Goal: Ask a question

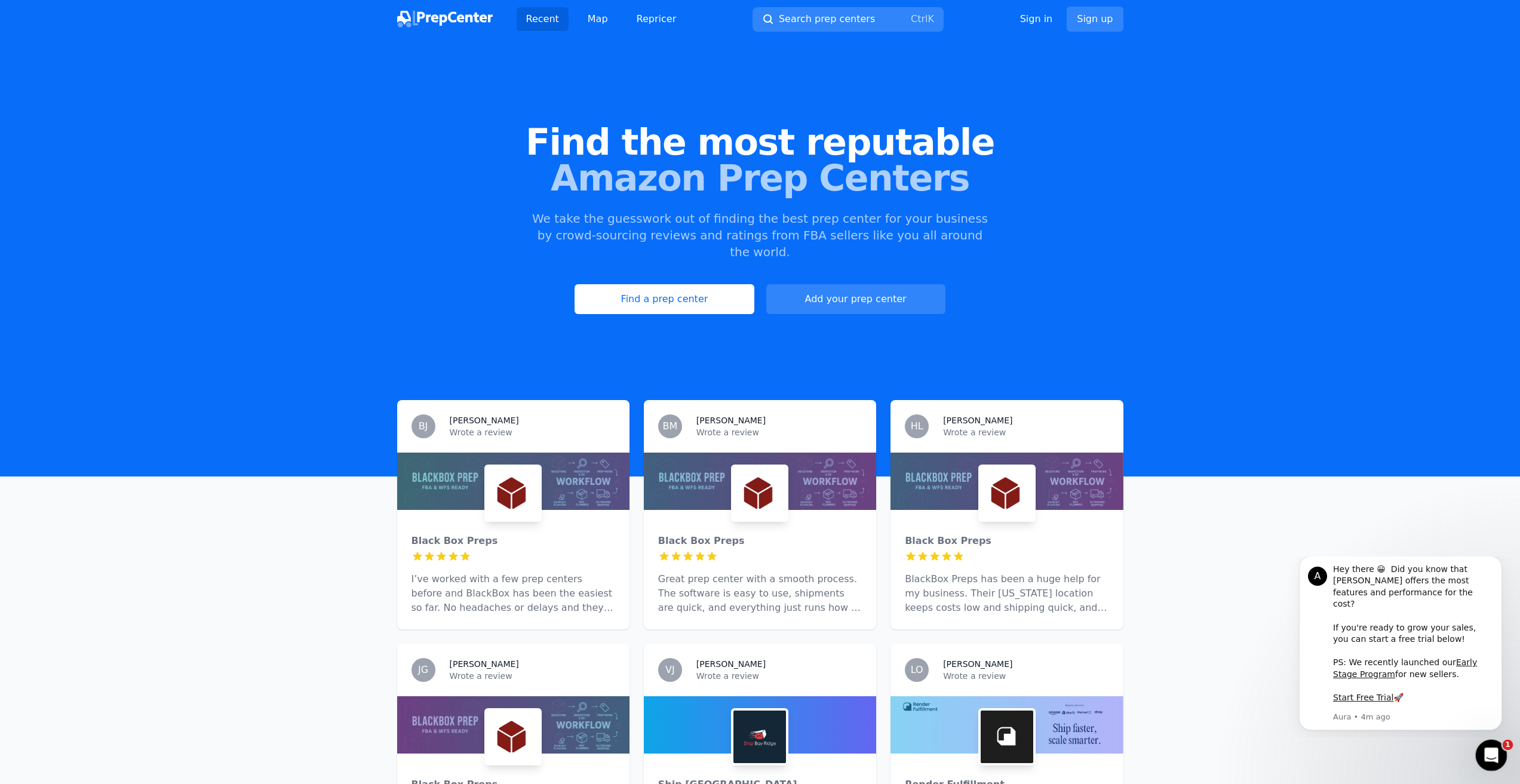
click at [1491, 751] on icon "Open Intercom Messenger" at bounding box center [1490, 753] width 19 height 19
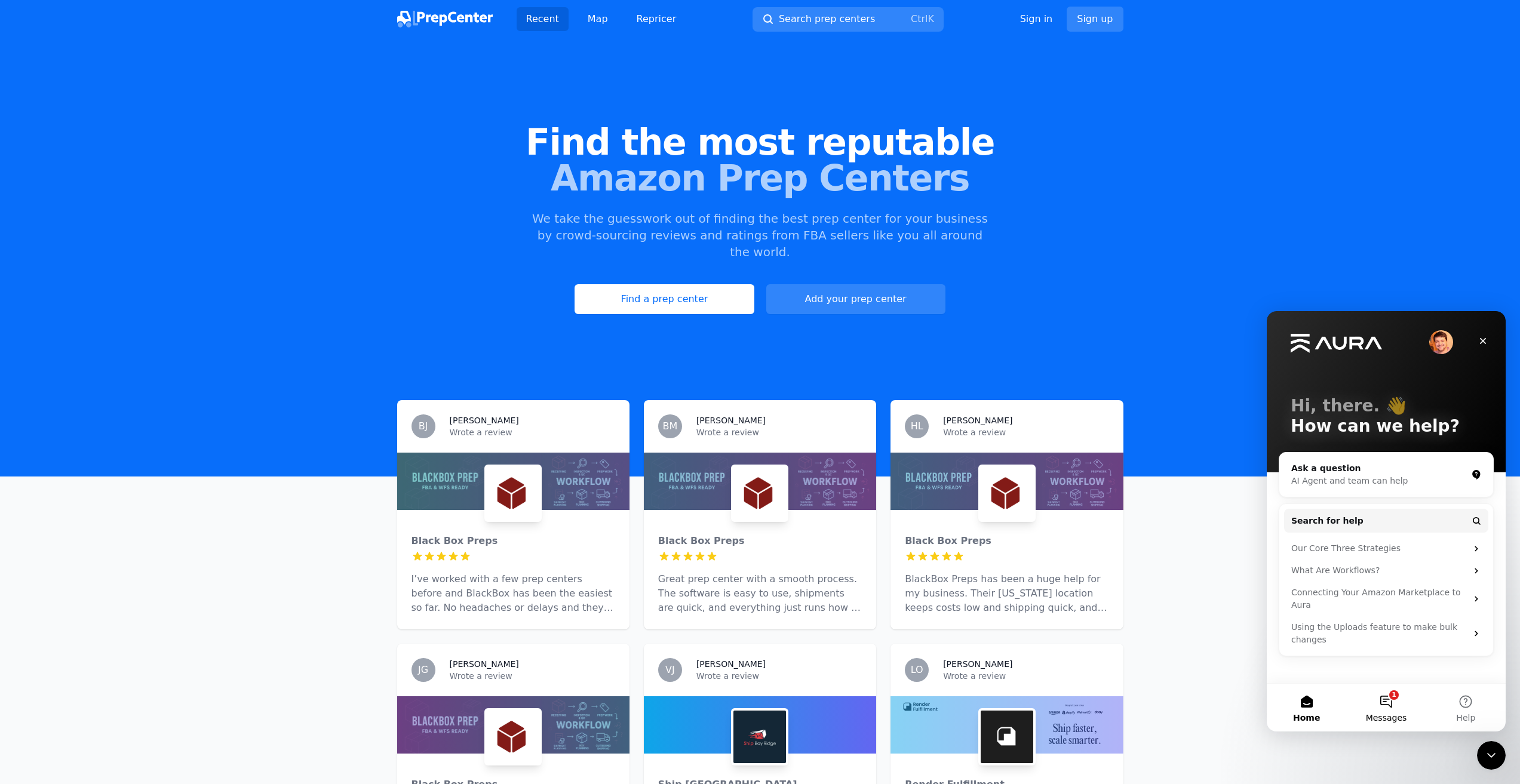
click at [1393, 706] on button "1 Messages" at bounding box center [1387, 708] width 79 height 48
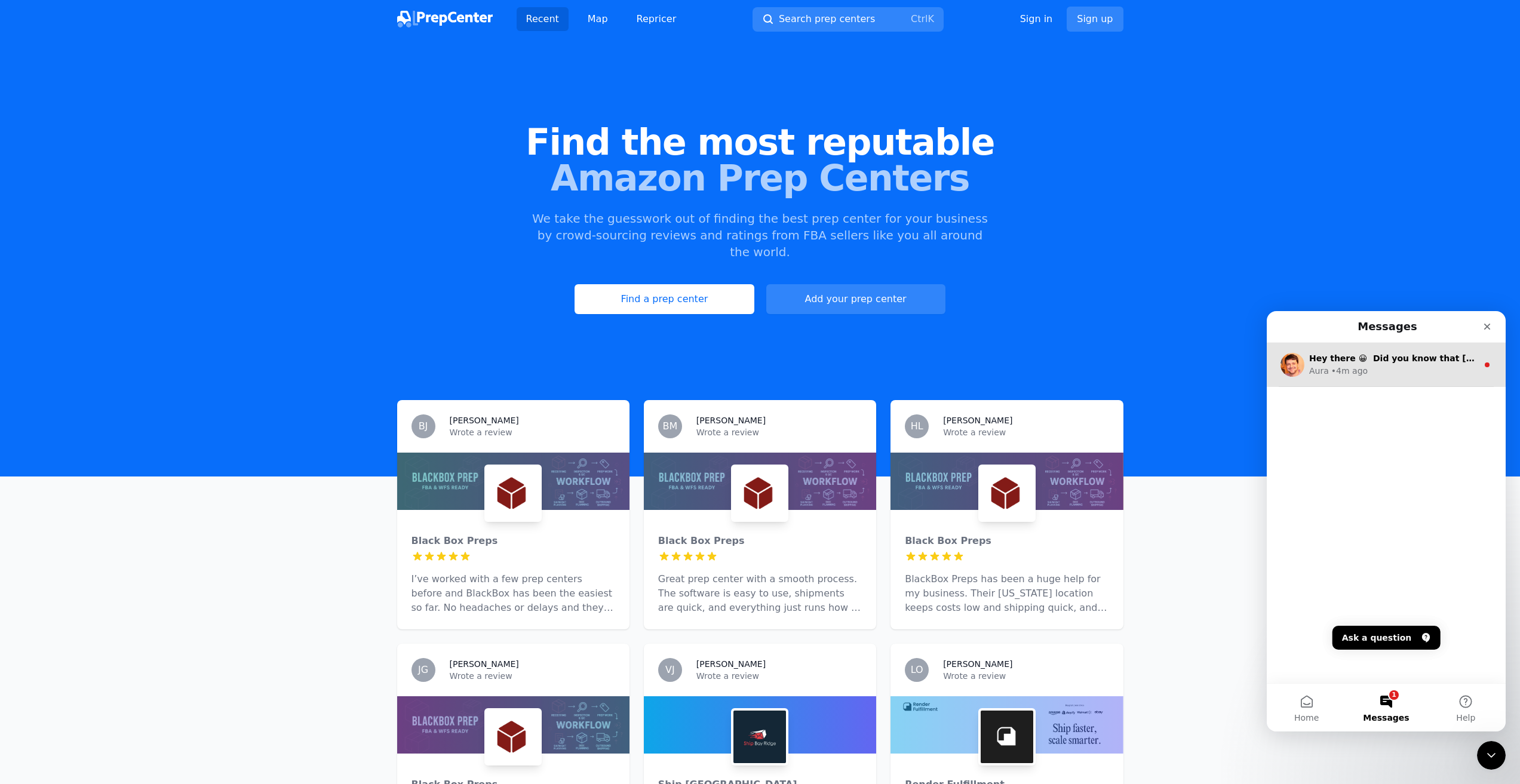
click at [1342, 370] on div "• 4m ago" at bounding box center [1350, 371] width 37 height 13
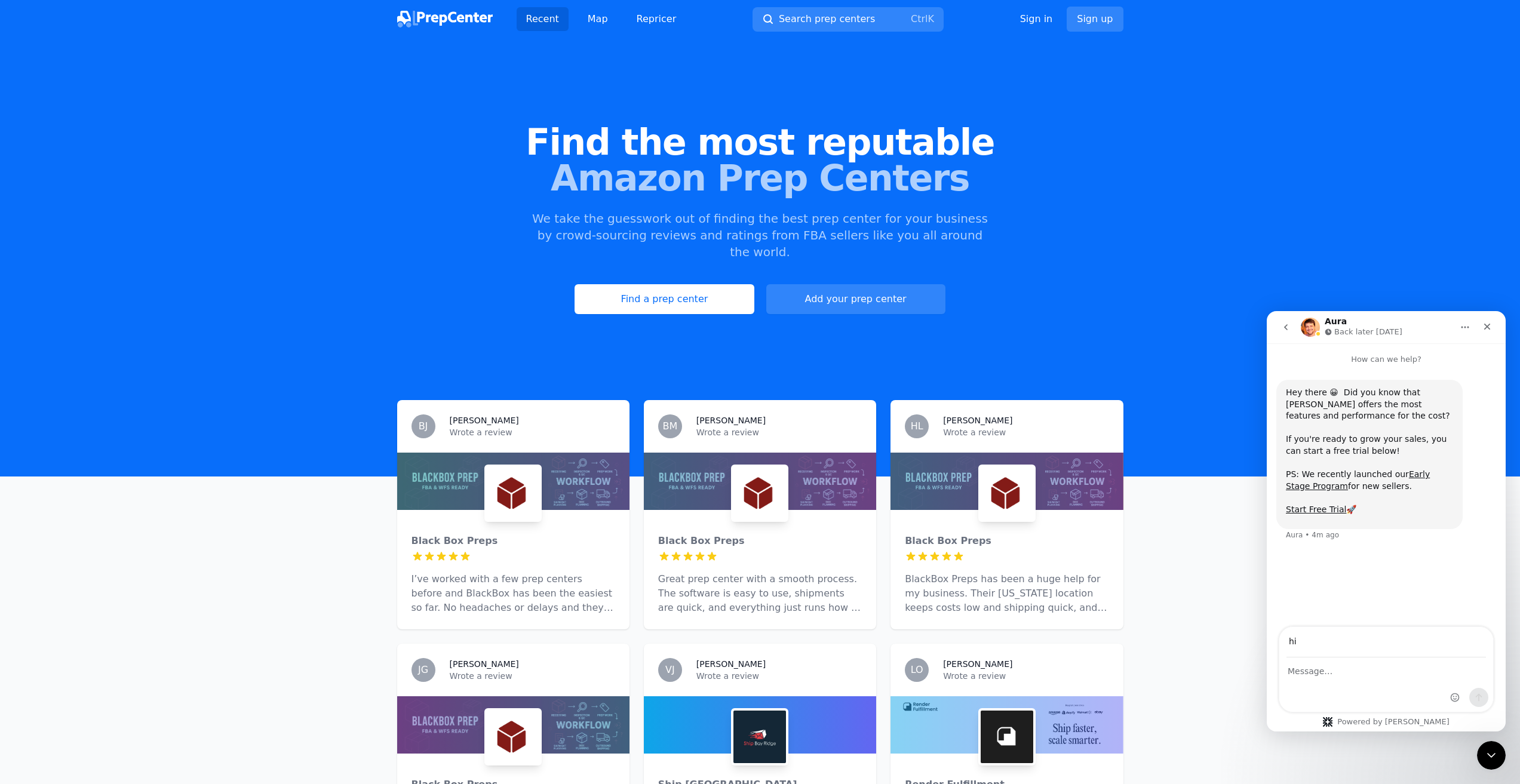
type input "hi"
drag, startPoint x: 1336, startPoint y: 669, endPoint x: 1299, endPoint y: 663, distance: 37.5
click at [1299, 663] on textarea "Message…" at bounding box center [1387, 668] width 214 height 20
drag, startPoint x: 1282, startPoint y: 626, endPoint x: 1239, endPoint y: 618, distance: 43.7
click at [1267, 618] on html "Aura Back later [DATE] How can we help? Hey there 😀 Did you know that [PERSON_N…" at bounding box center [1387, 521] width 239 height 421
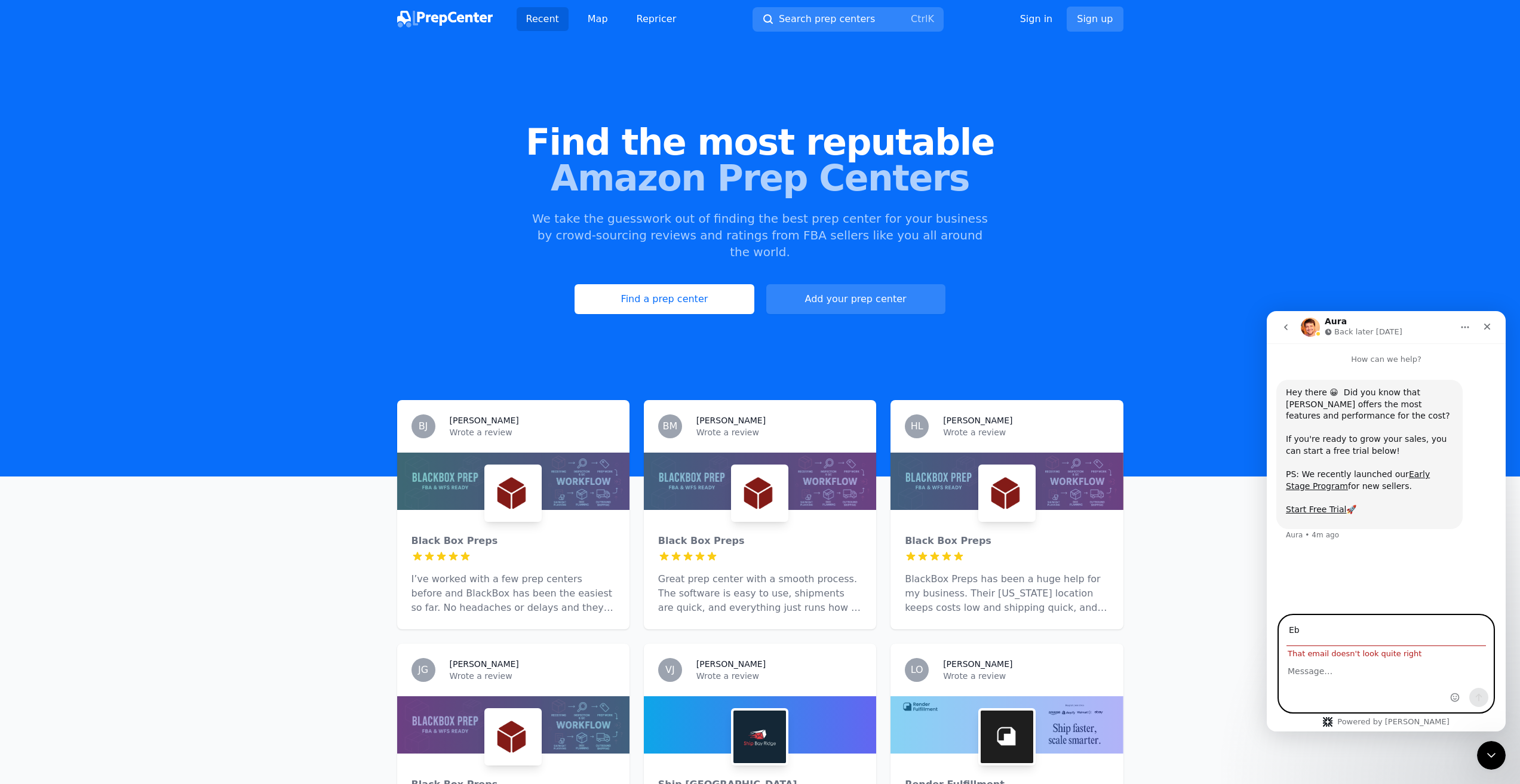
type input "E"
type input "[EMAIL_ADDRESS][DOMAIN_NAME]"
type textarea "E"
click at [1335, 652] on input "[EMAIL_ADDRESS][DOMAIN_NAME]" at bounding box center [1387, 641] width 200 height 30
click at [1333, 667] on textarea "Message…" at bounding box center [1387, 668] width 214 height 20
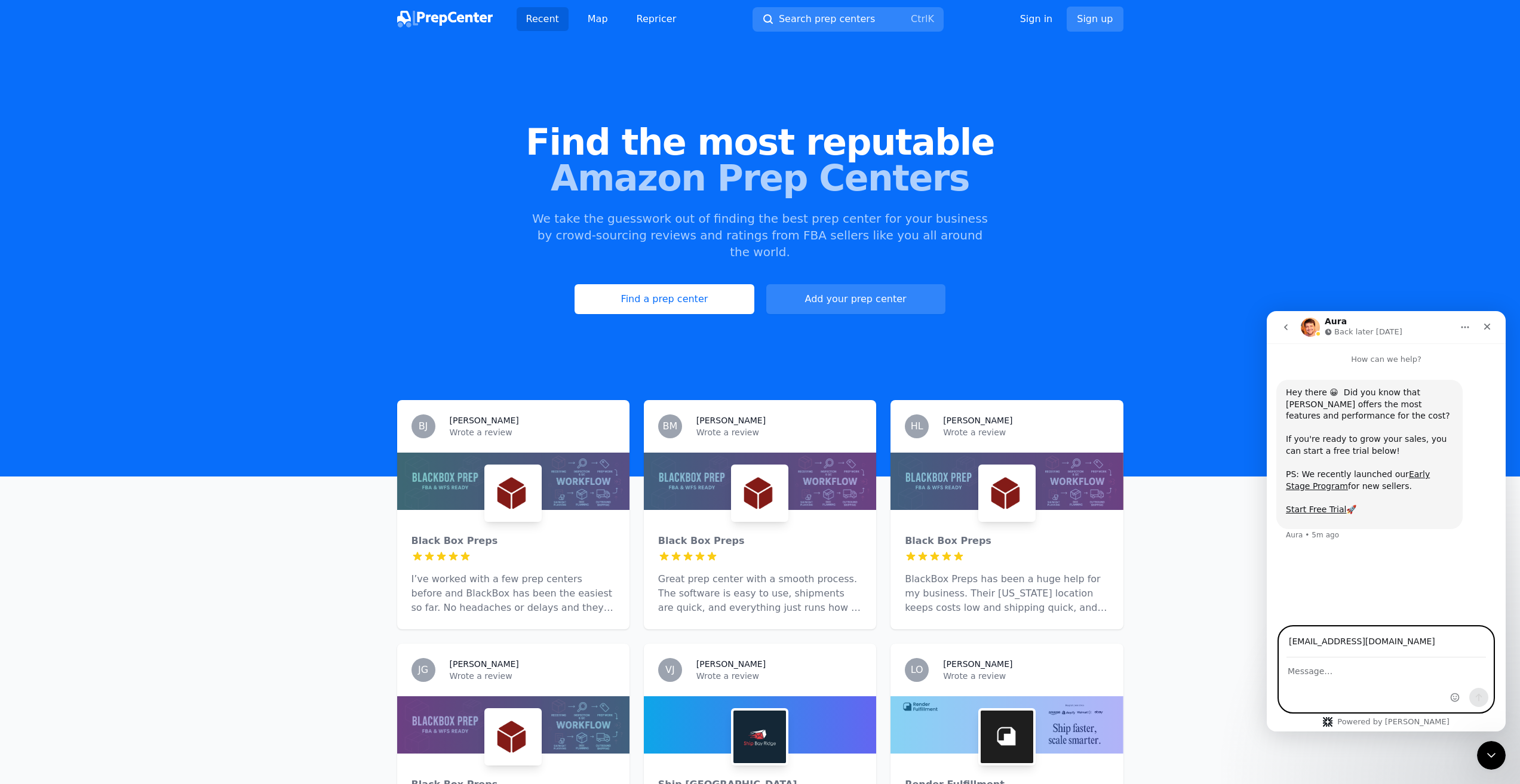
paste textarea "Hello, I need an intermediate warehouse when I send products from [GEOGRAPHIC_D…"
type textarea "Hello, I need an intermediate warehouse when I send products from [GEOGRAPHIC_D…"
click at [1479, 697] on icon "Send a message…" at bounding box center [1479, 698] width 9 height 9
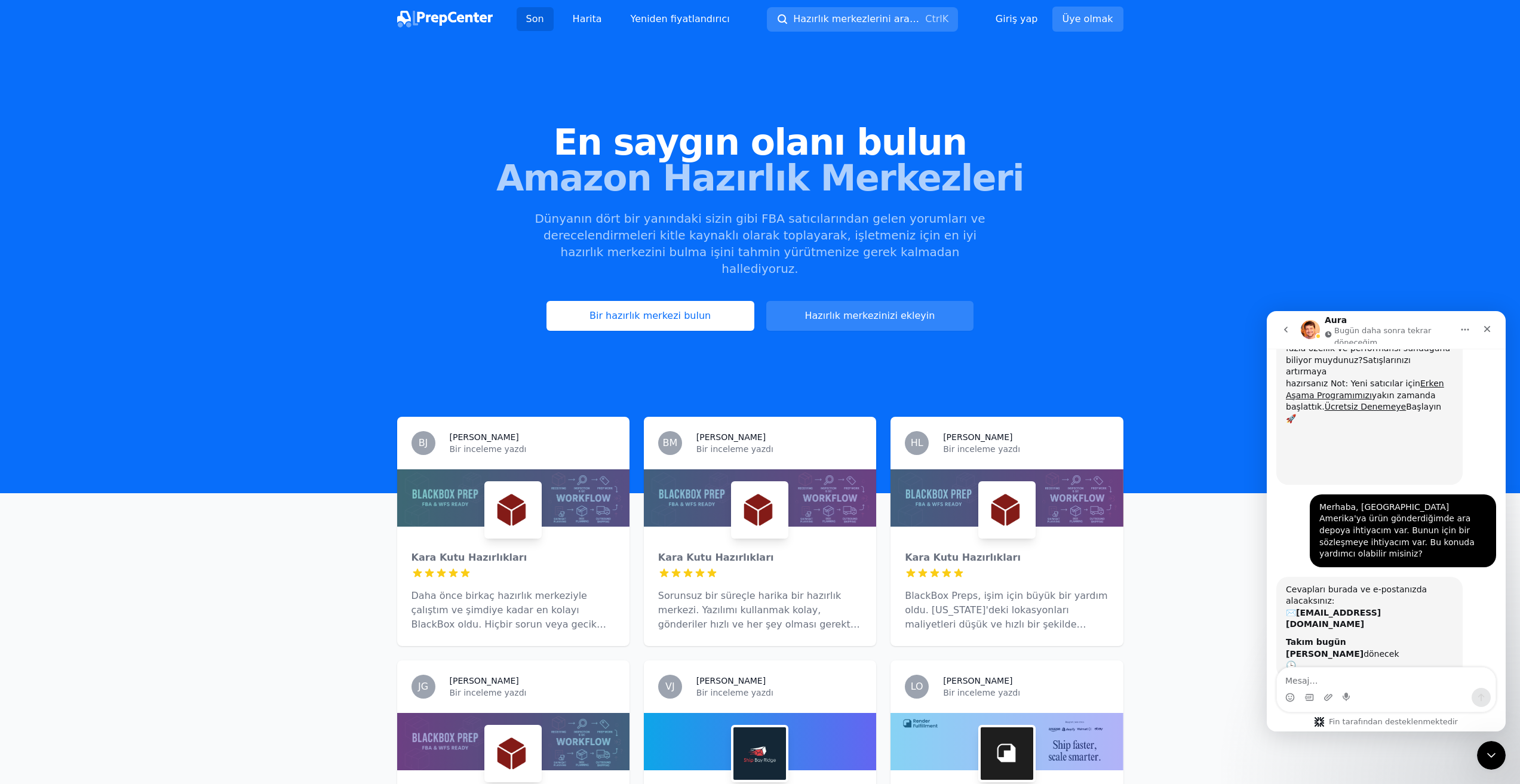
scroll to position [61, 0]
click at [1332, 676] on textarea "Mesaj…" at bounding box center [1386, 677] width 218 height 20
type textarea "okey"
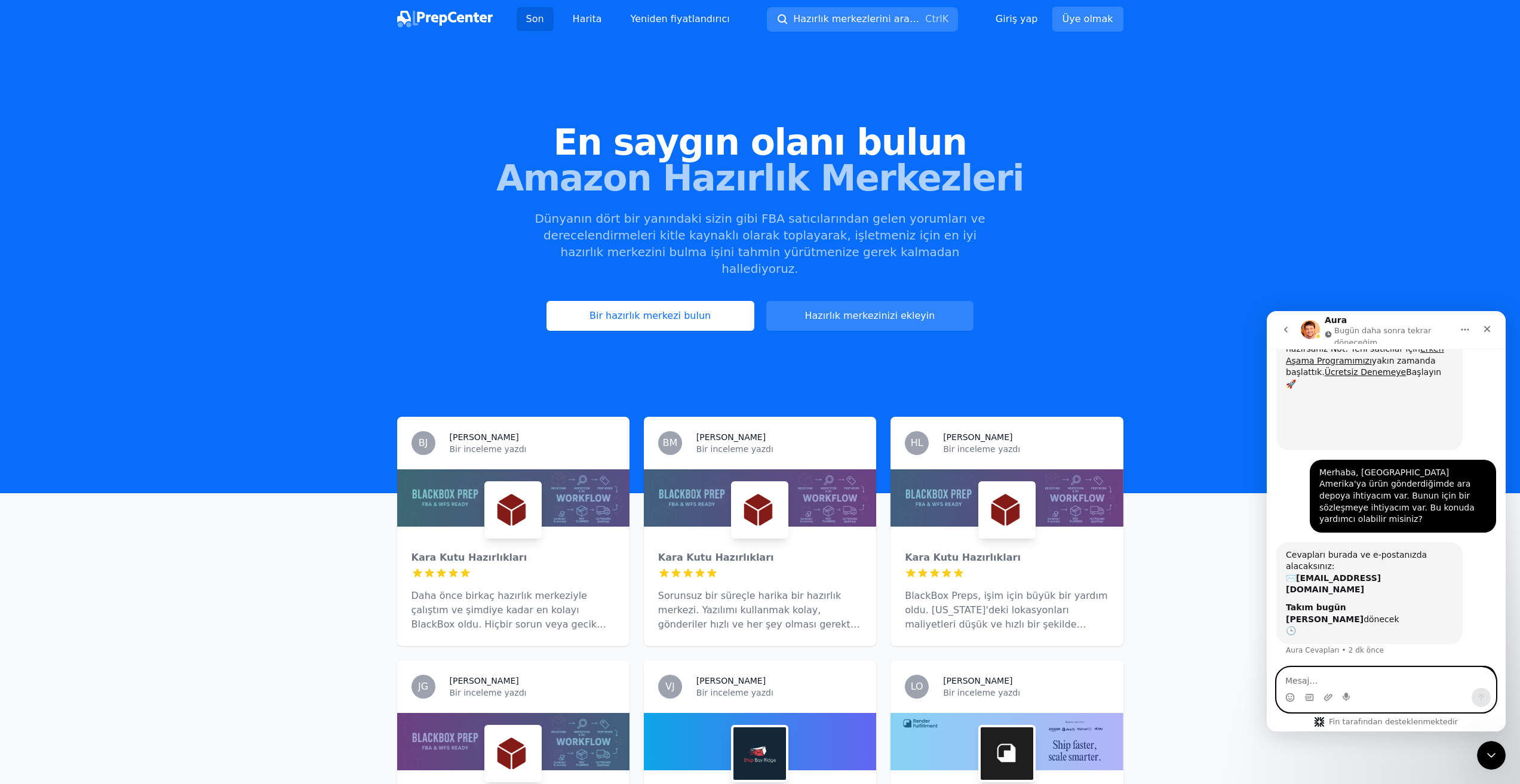
scroll to position [96, 0]
